Goal: Task Accomplishment & Management: Manage account settings

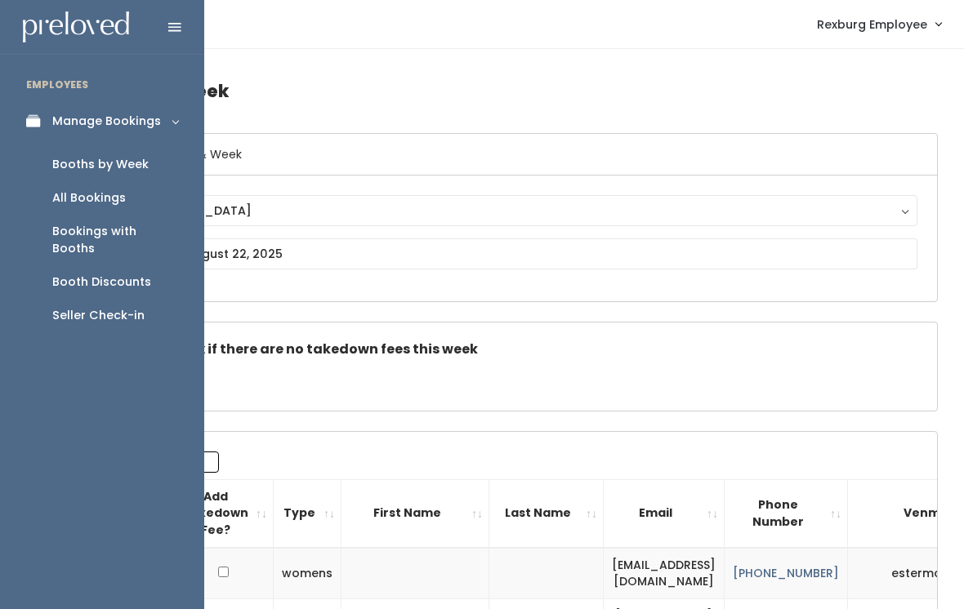
click at [132, 274] on div "Booth Discounts" at bounding box center [101, 282] width 99 height 17
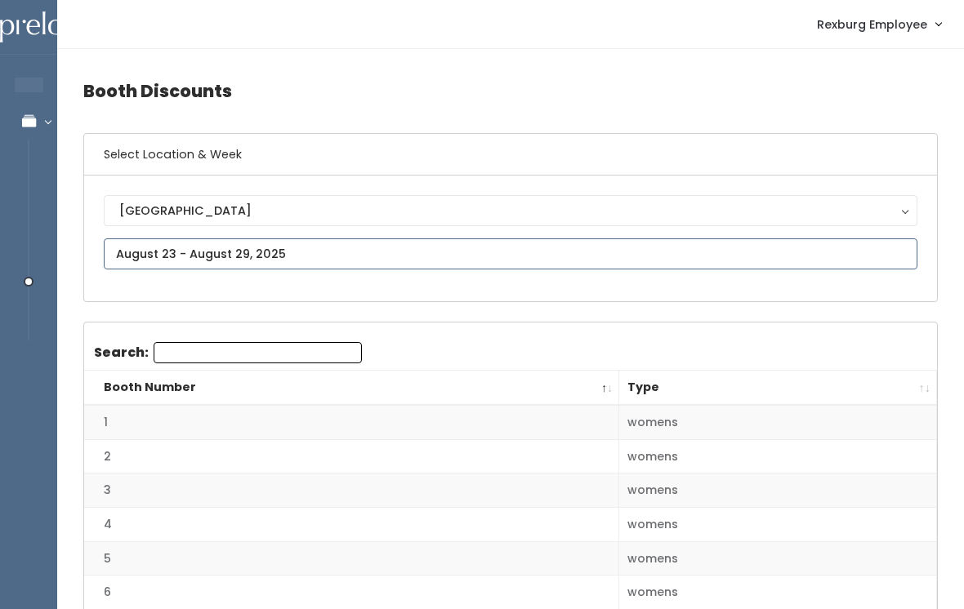
click at [319, 251] on input "text" at bounding box center [510, 253] width 813 height 31
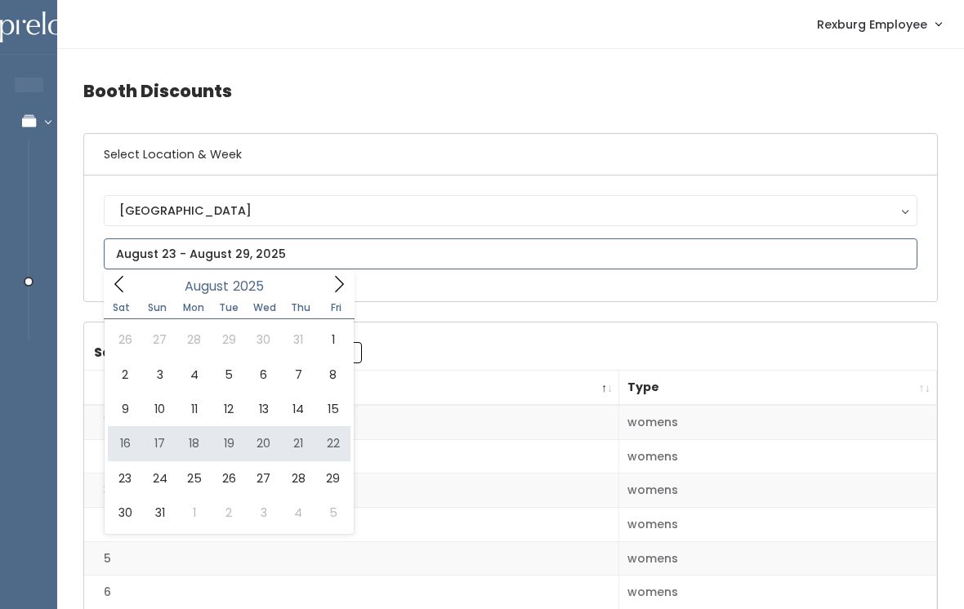
type input "August 16 to August 22"
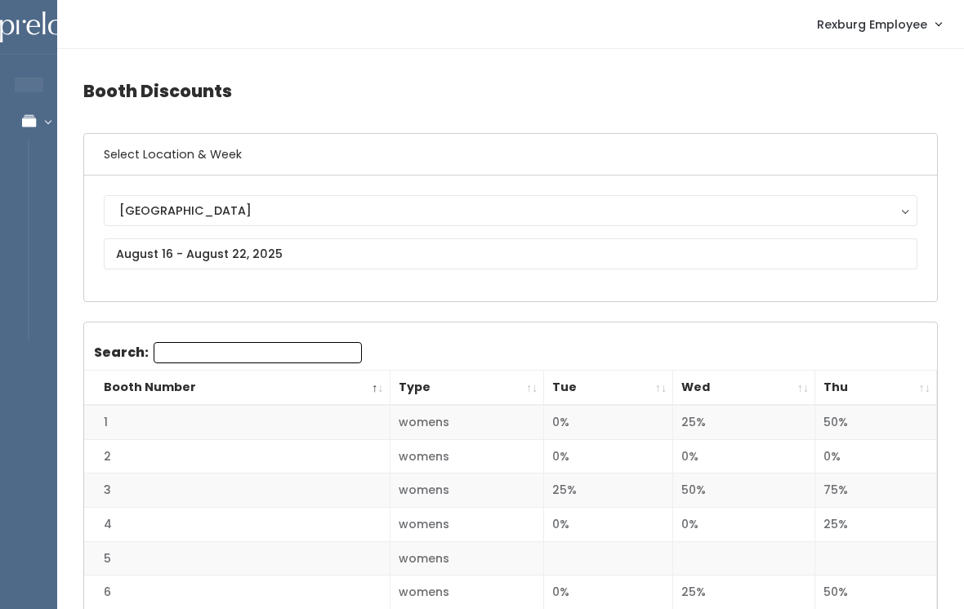
click at [935, 389] on th "Thu" at bounding box center [876, 388] width 122 height 35
click at [917, 403] on th "Thu" at bounding box center [876, 388] width 122 height 35
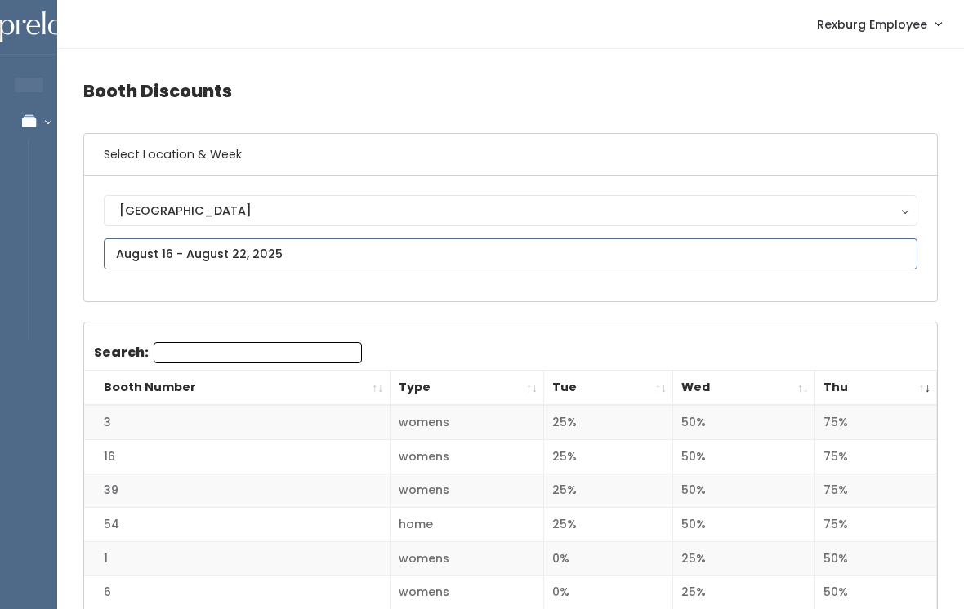
click at [125, 250] on input "text" at bounding box center [510, 253] width 813 height 31
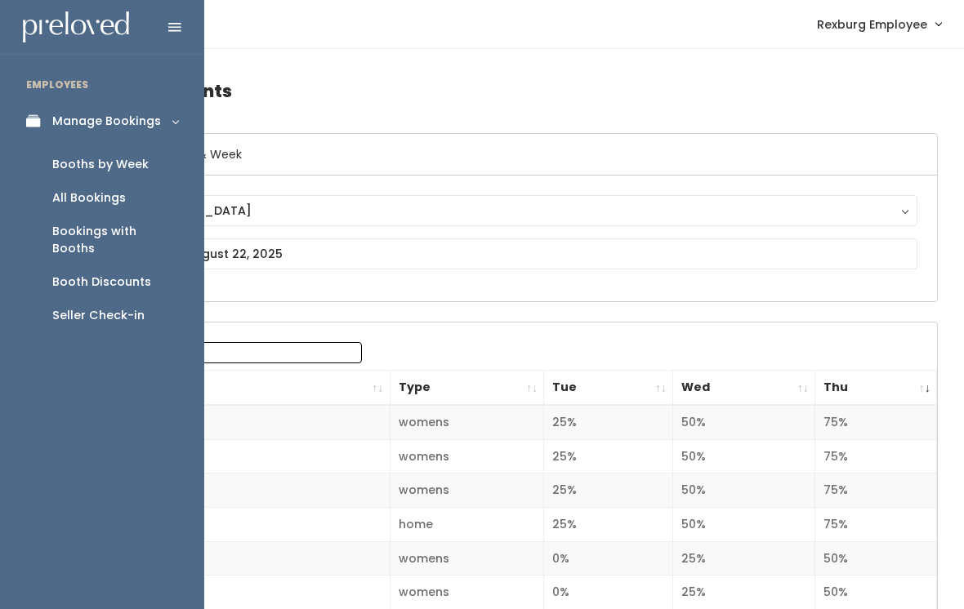
click at [69, 165] on div "Booths by Week" at bounding box center [100, 164] width 96 height 17
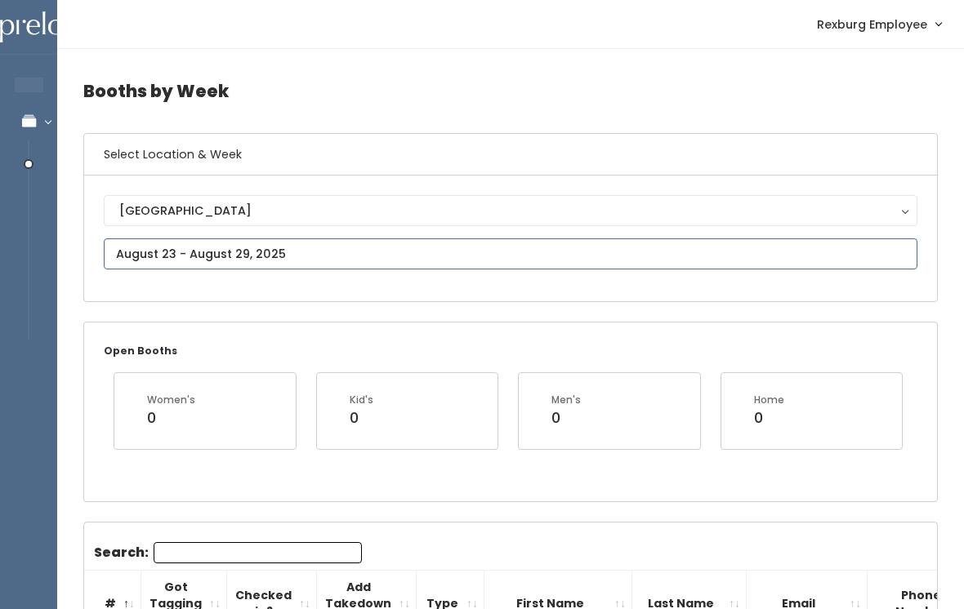
click at [463, 269] on input "text" at bounding box center [510, 253] width 813 height 31
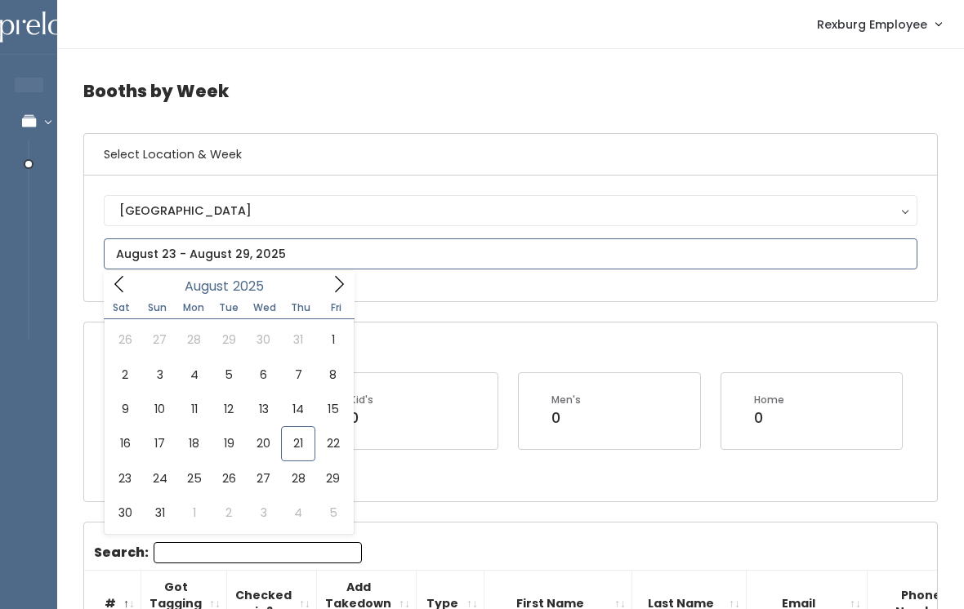
type input "August 16 to August 22"
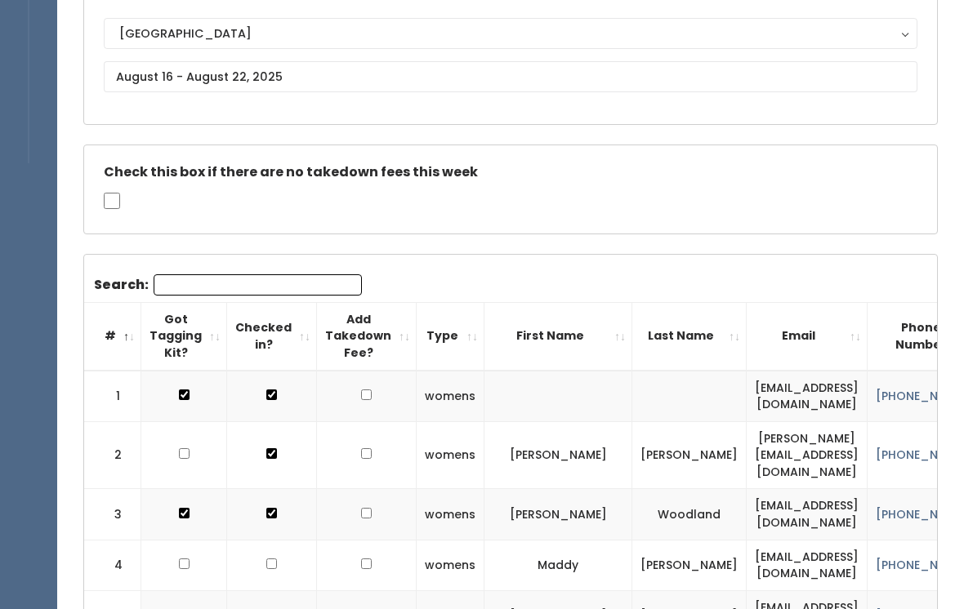
scroll to position [203, 0]
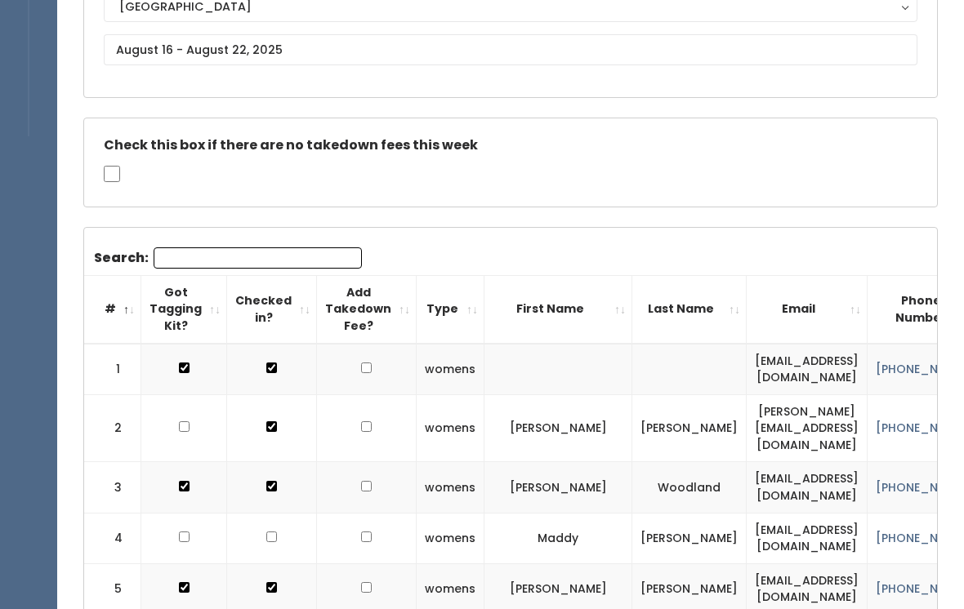
click at [536, 79] on div "Rexburg Rexburg" at bounding box center [510, 35] width 852 height 126
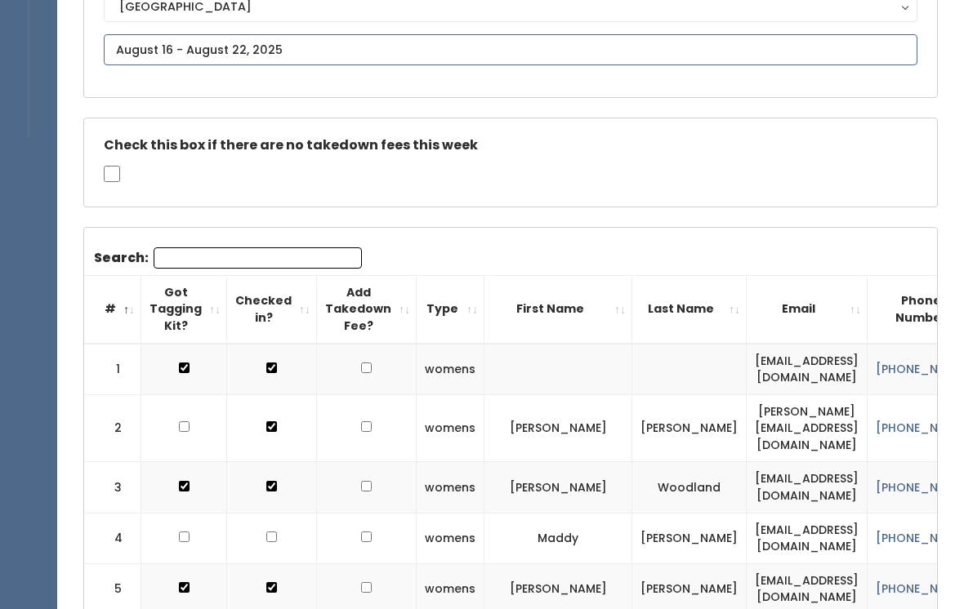
click at [510, 56] on input "text" at bounding box center [510, 49] width 813 height 31
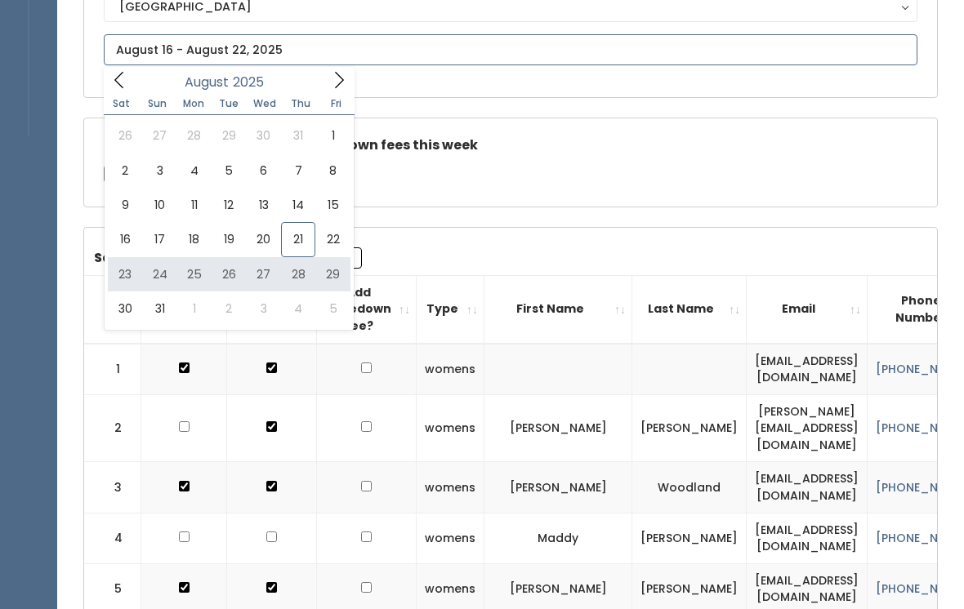
type input "August 23 to August 29"
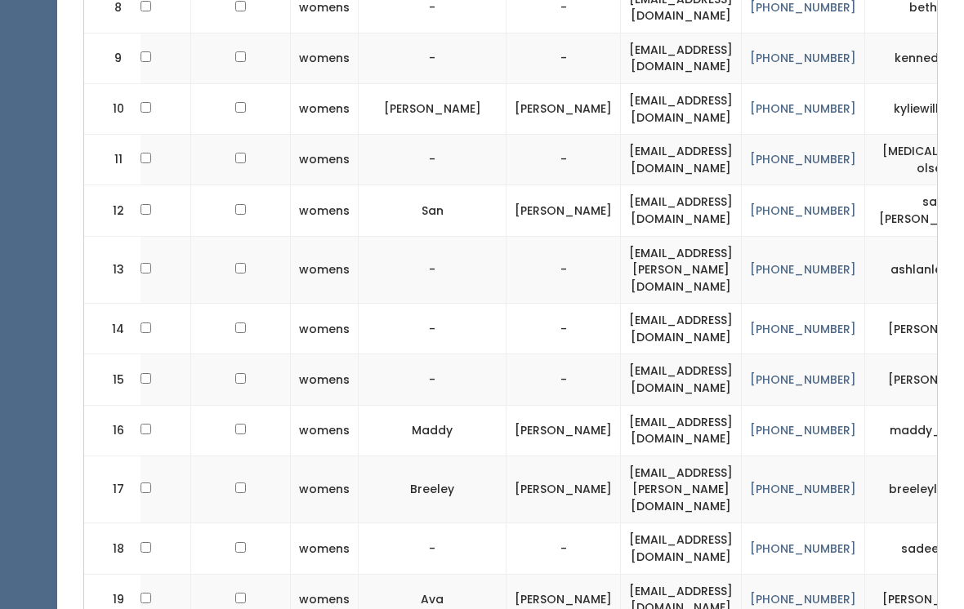
scroll to position [1084, 0]
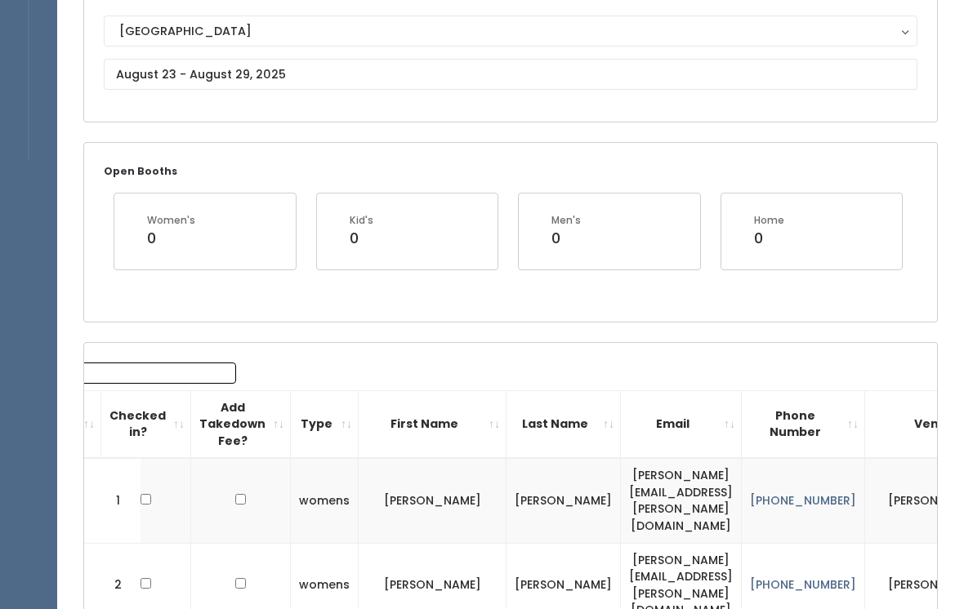
click at [129, 376] on input "Search:" at bounding box center [132, 373] width 208 height 21
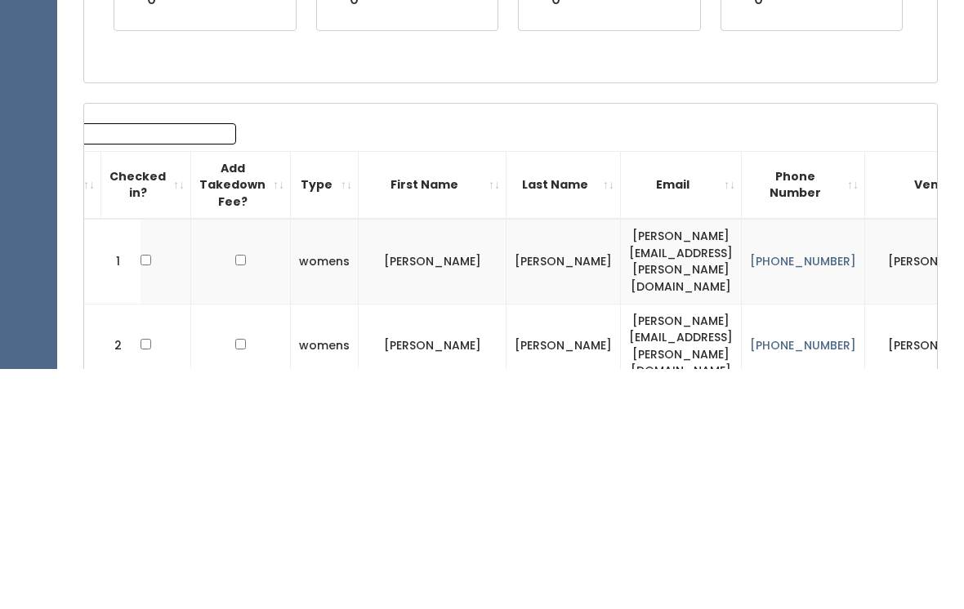
scroll to position [0, 0]
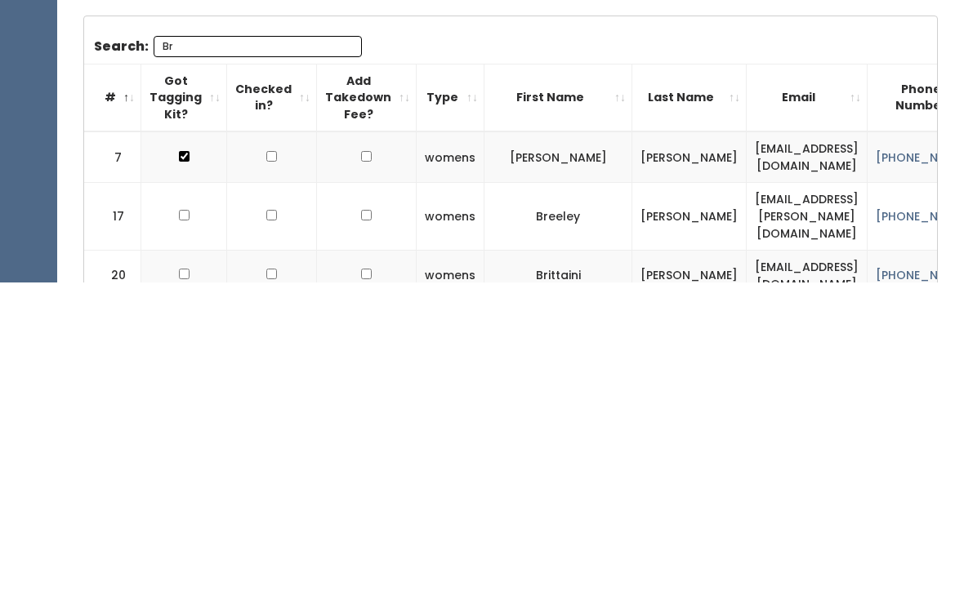
type input "B"
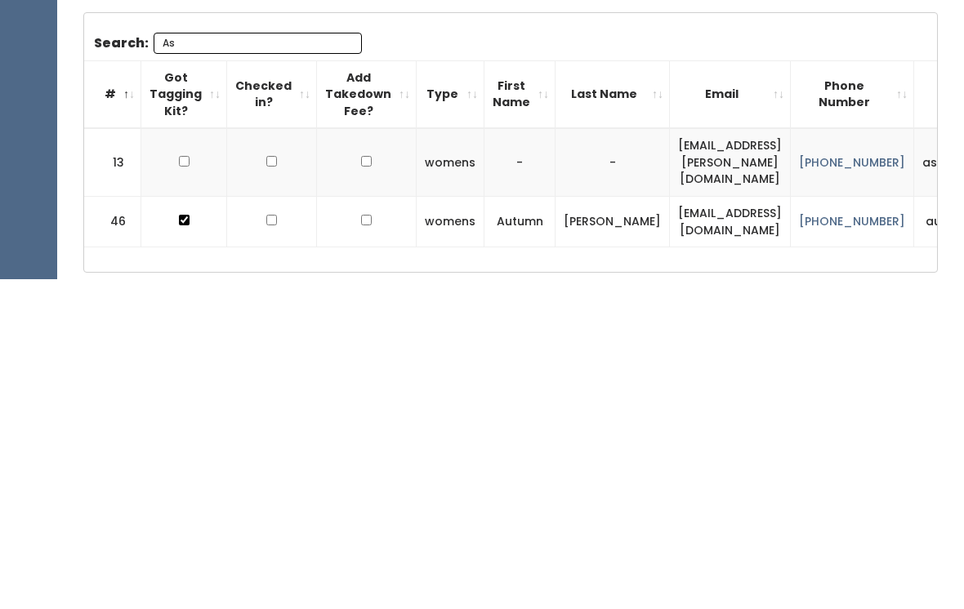
type input "A"
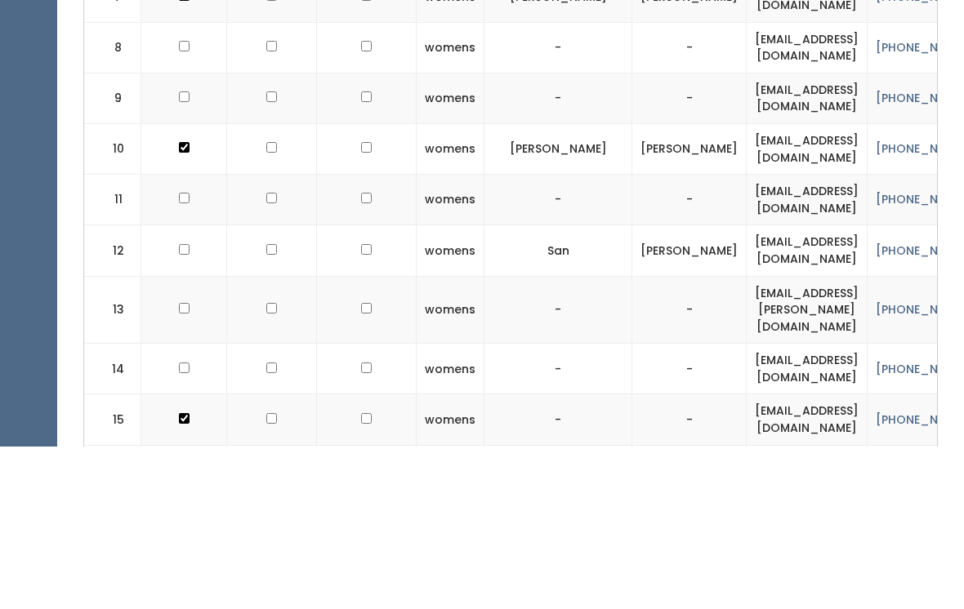
checkbox input "true"
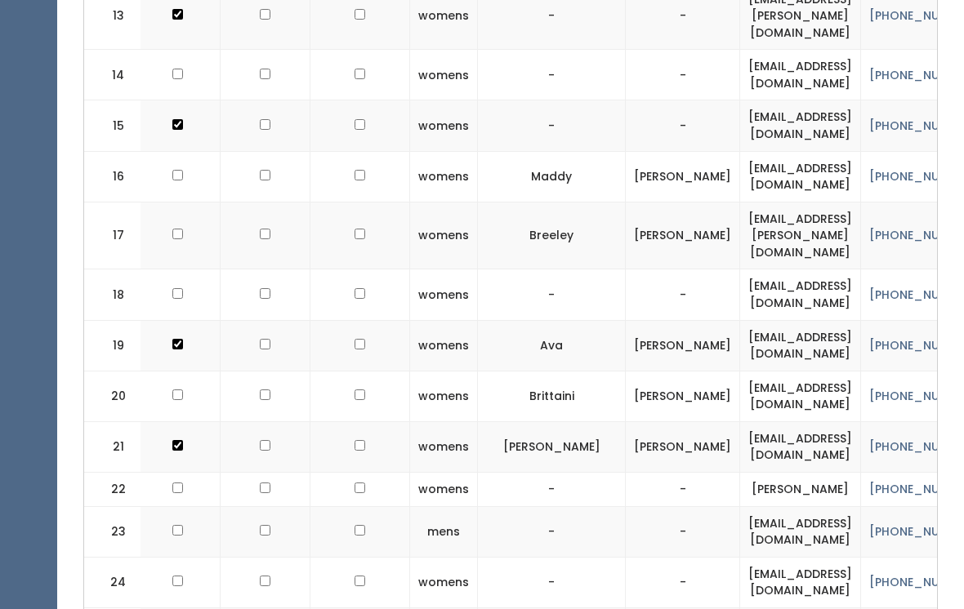
scroll to position [1333, 0]
checkbox input "true"
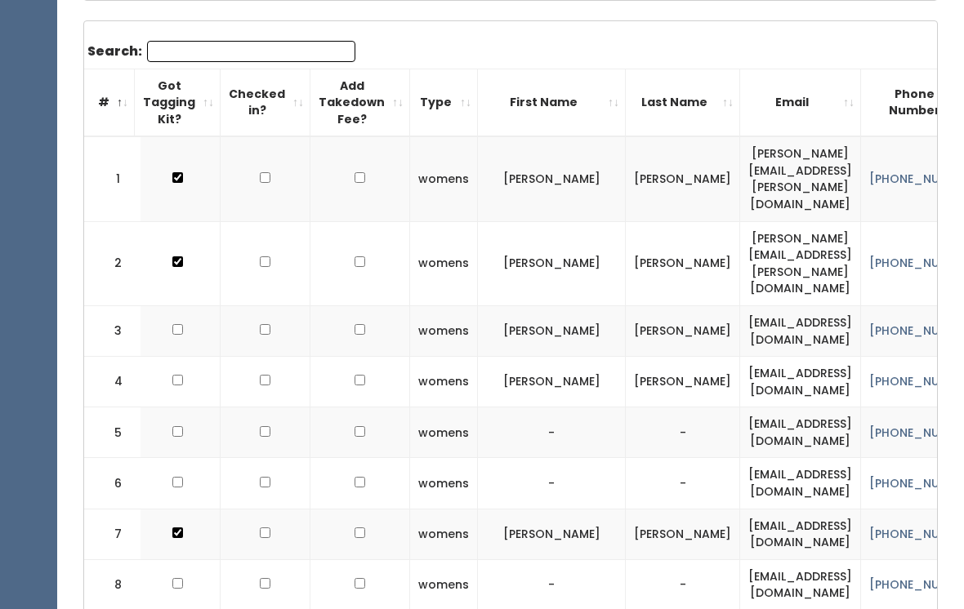
scroll to position [0, 0]
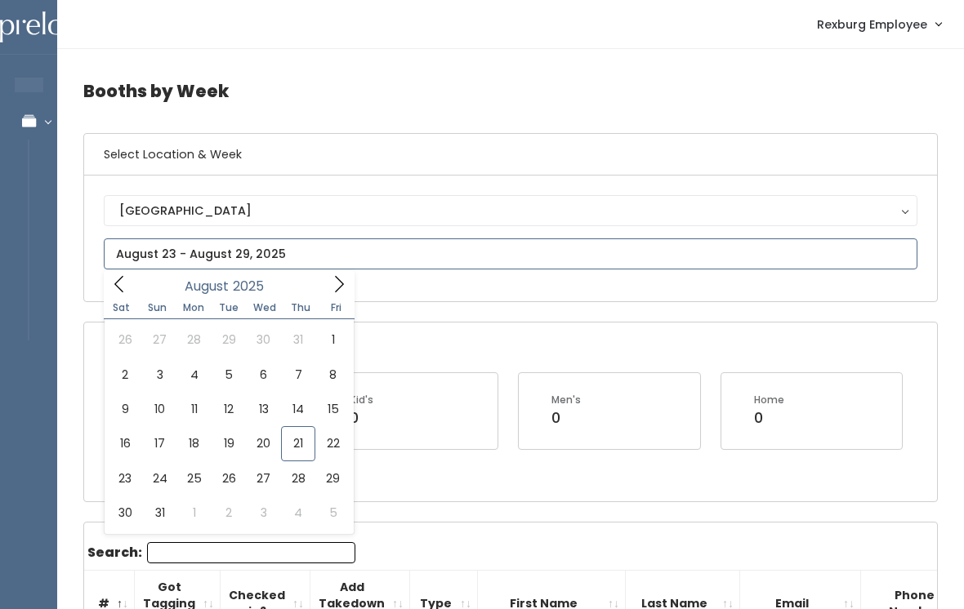
type input "[DATE] to [DATE]"
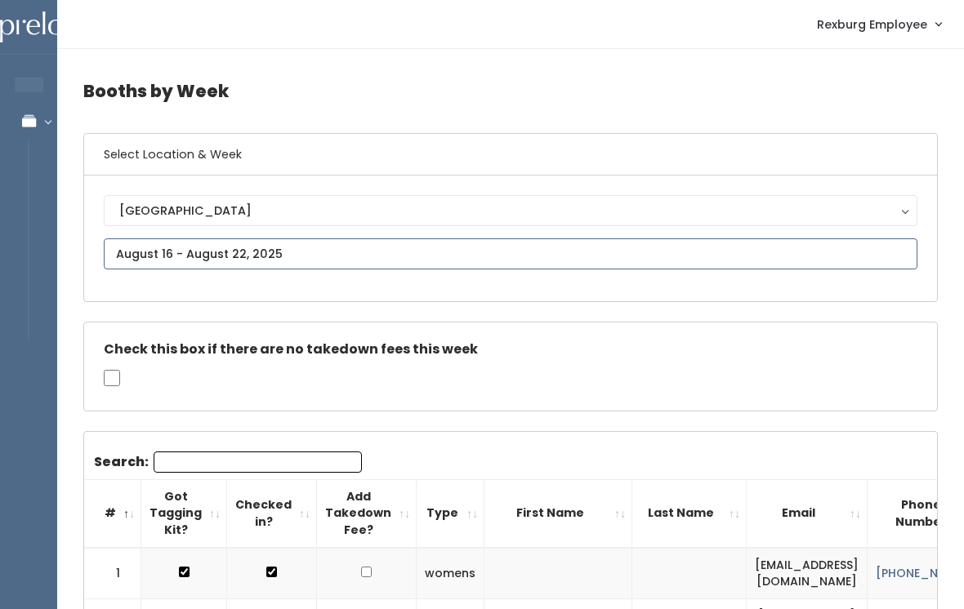
click at [153, 243] on input "text" at bounding box center [510, 253] width 813 height 31
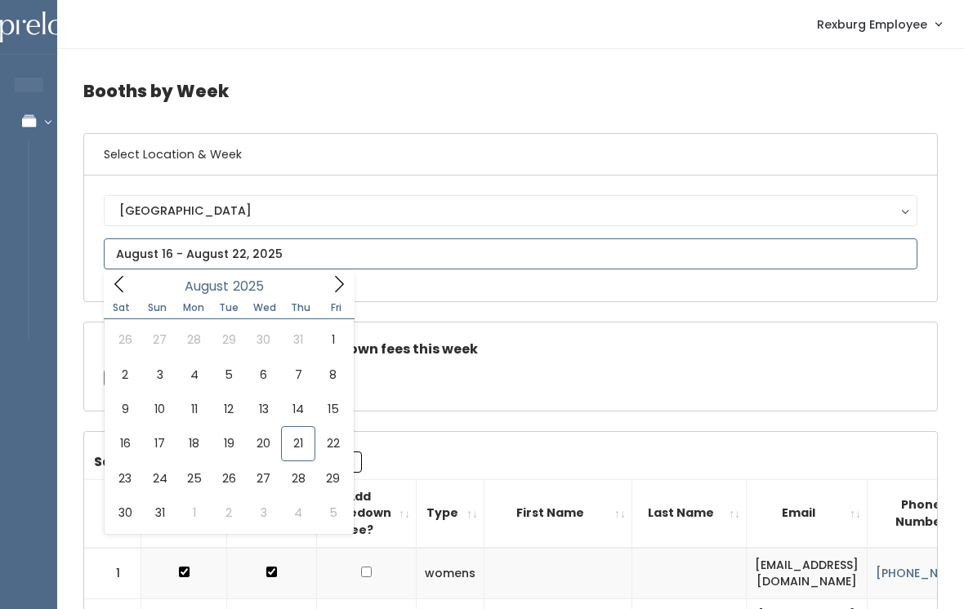
click at [309, 296] on div "August 2025" at bounding box center [229, 283] width 188 height 25
click at [336, 288] on icon at bounding box center [339, 284] width 18 height 18
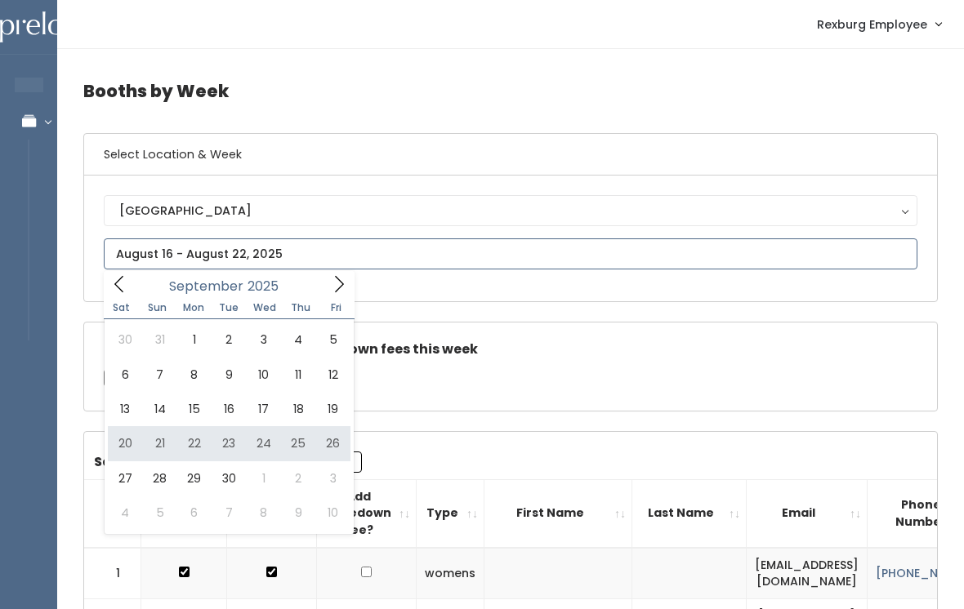
type input "September 20 to September 26"
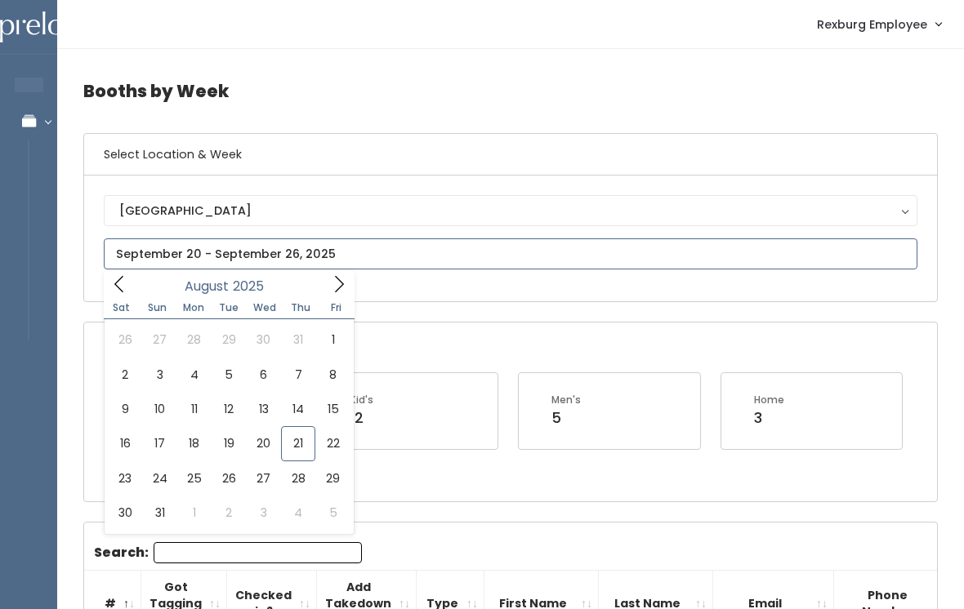
click at [351, 296] on span at bounding box center [338, 283] width 31 height 25
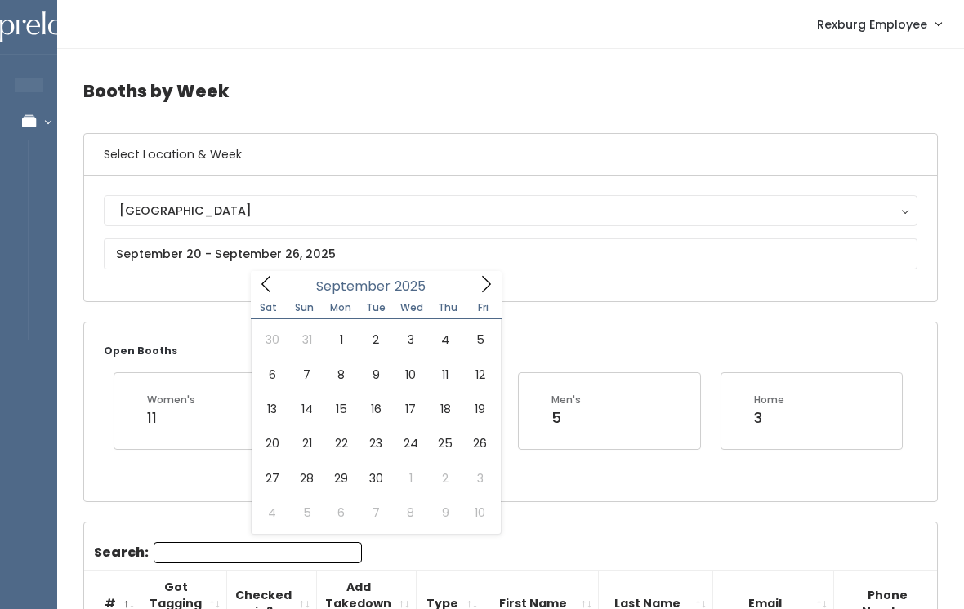
click at [610, 339] on div "Open Booths Women's 11 Kid's 12 Men's 5 Home 3" at bounding box center [510, 412] width 852 height 178
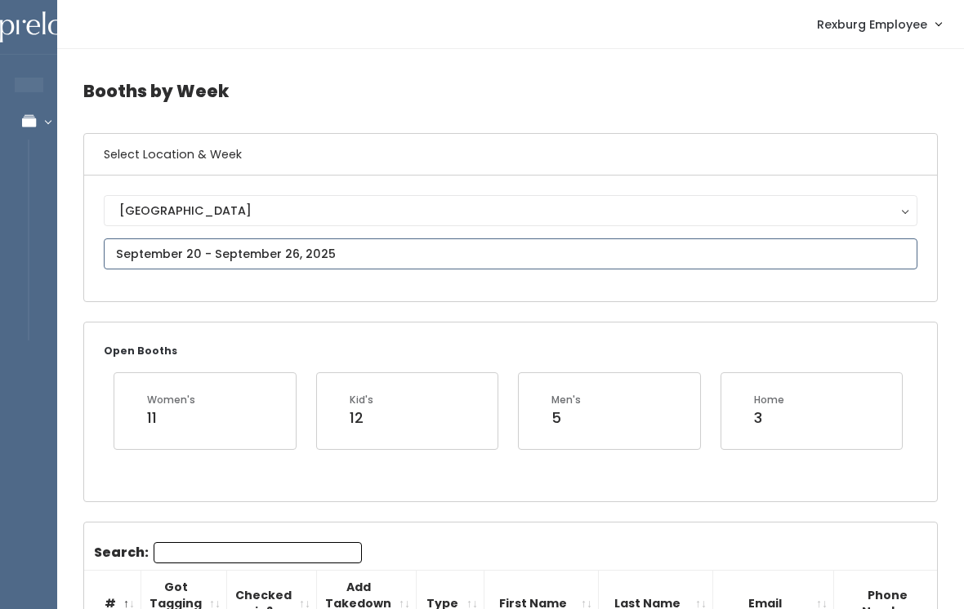
click at [440, 268] on input "text" at bounding box center [510, 253] width 813 height 31
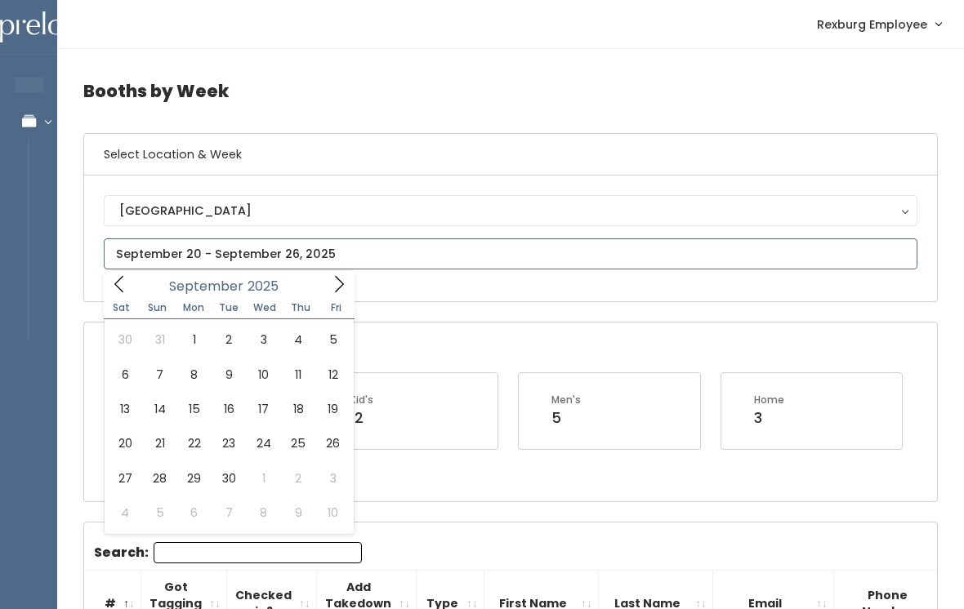
click at [117, 296] on span at bounding box center [119, 283] width 31 height 25
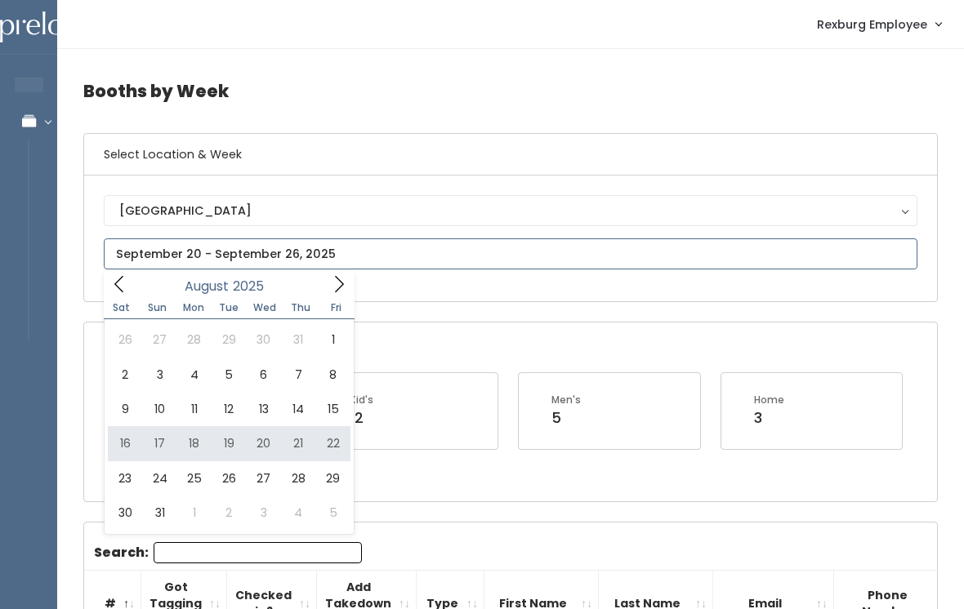
type input "August 16 to August 22"
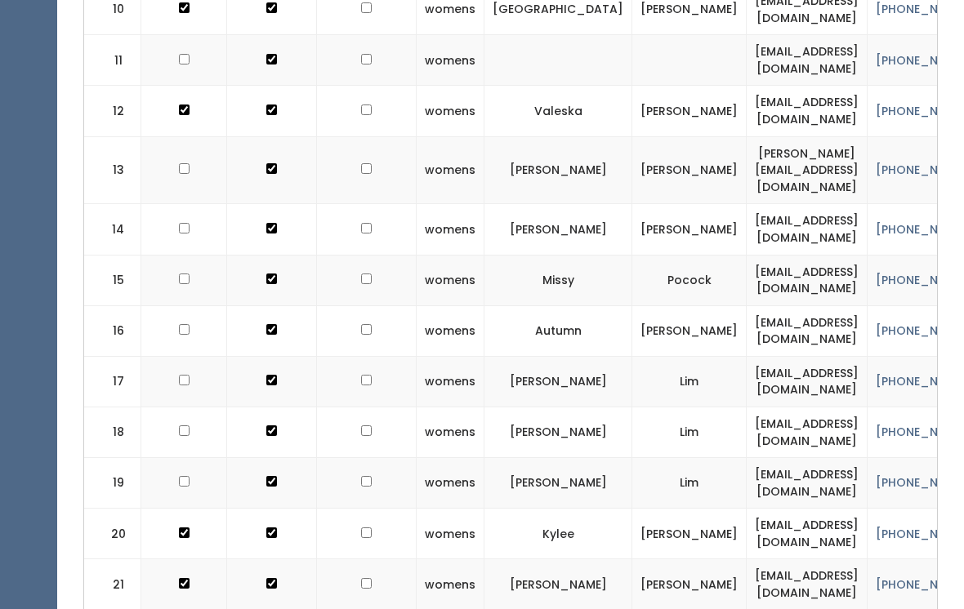
scroll to position [1090, 0]
